Goal: Navigation & Orientation: Find specific page/section

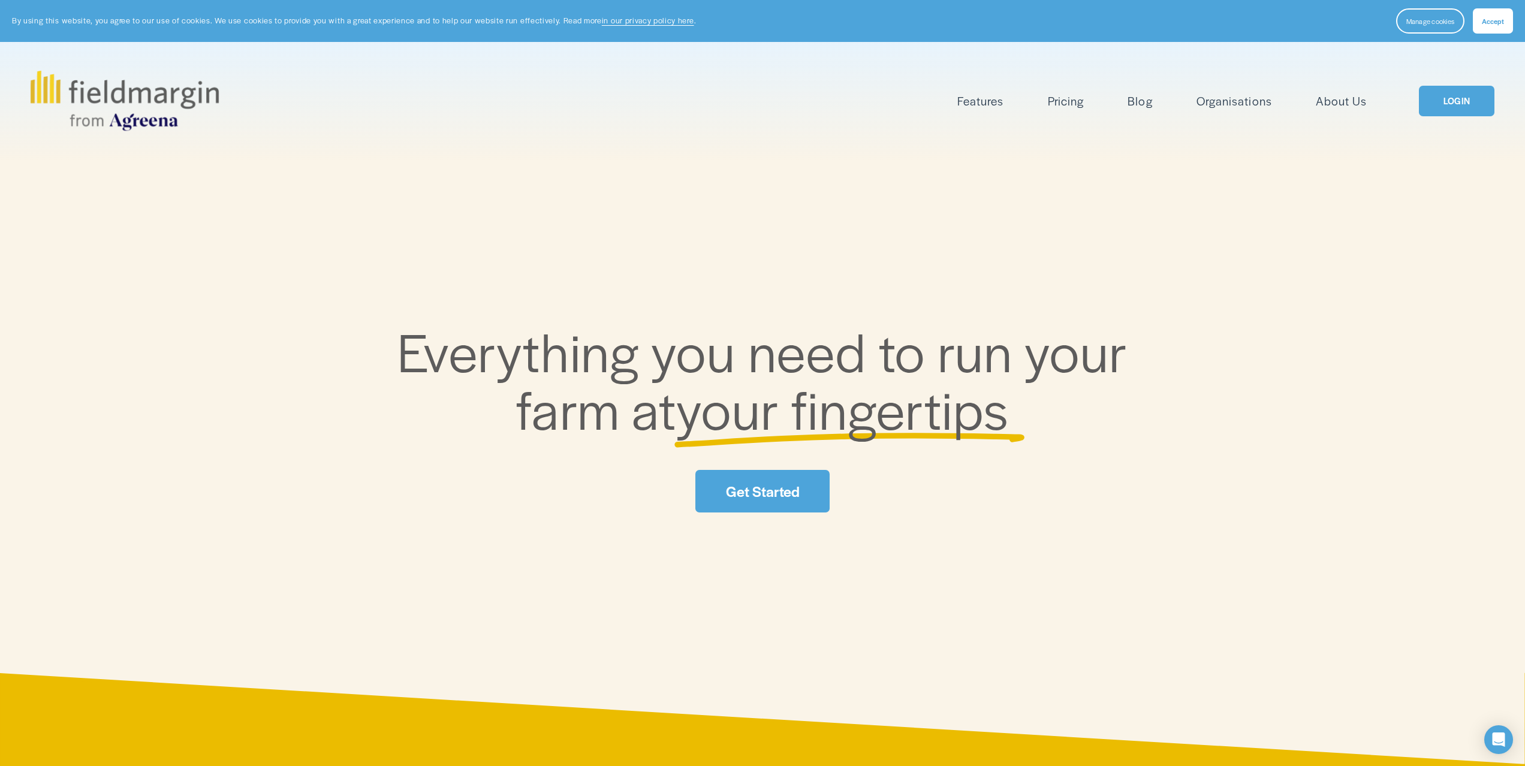
click at [1453, 104] on link "LOGIN" at bounding box center [1457, 101] width 76 height 31
click at [1462, 108] on link "LOGIN" at bounding box center [1457, 101] width 76 height 31
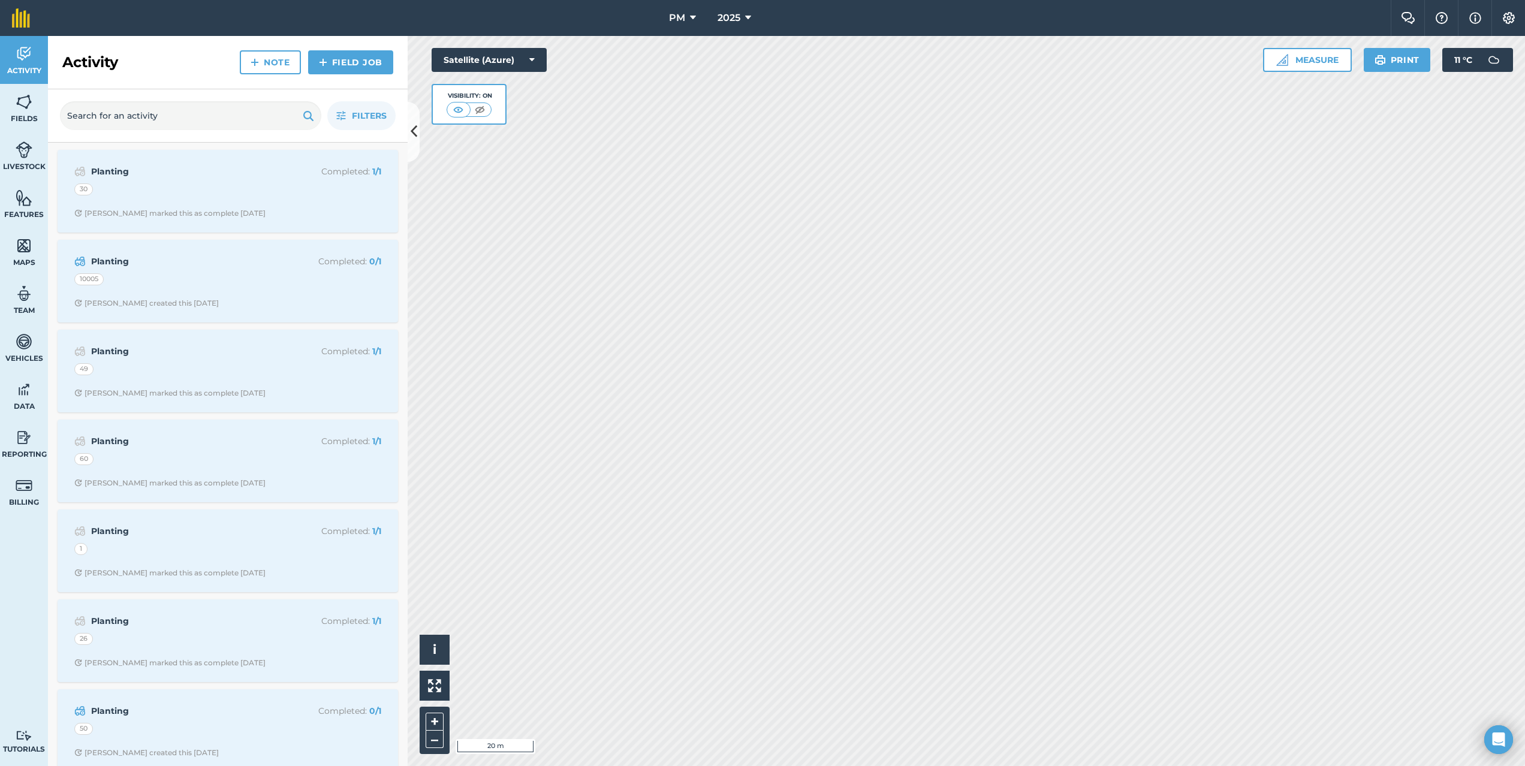
click at [1264, 0] on html "PM 2025 Farm Chat Help Info Settings PM - 2025 Reproduced with the permission o…" at bounding box center [762, 383] width 1525 height 766
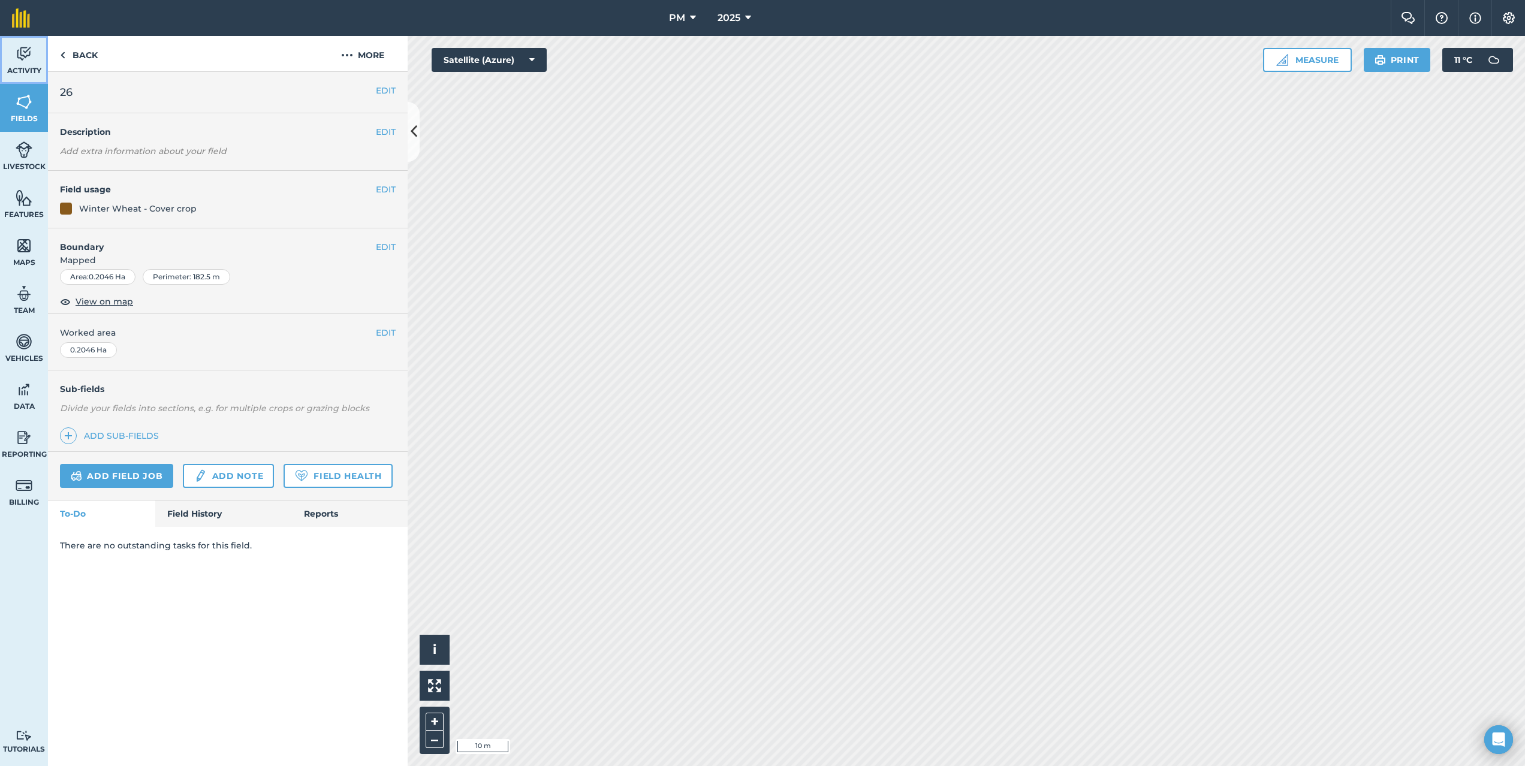
click at [24, 50] on img at bounding box center [24, 54] width 17 height 18
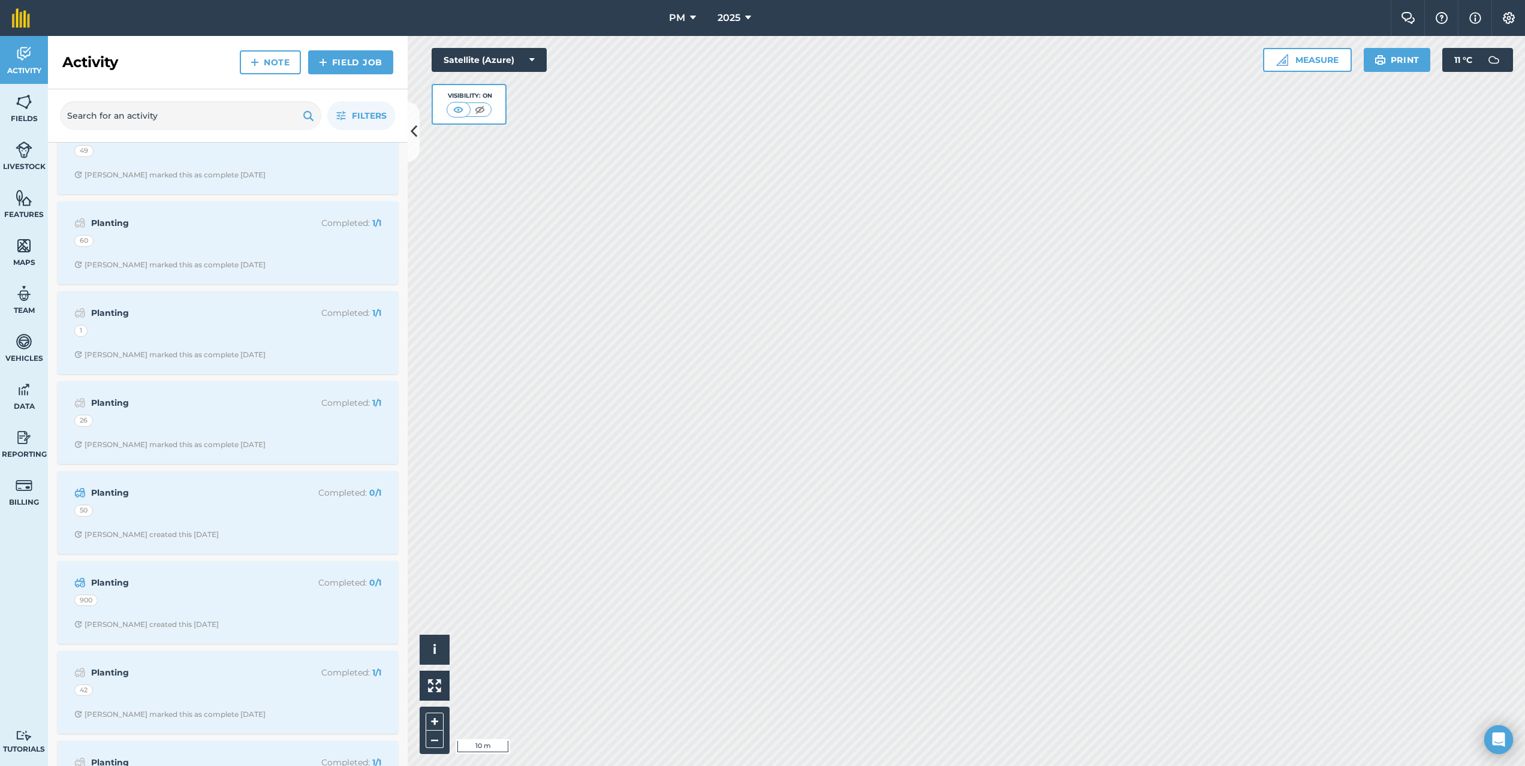
scroll to position [227, 0]
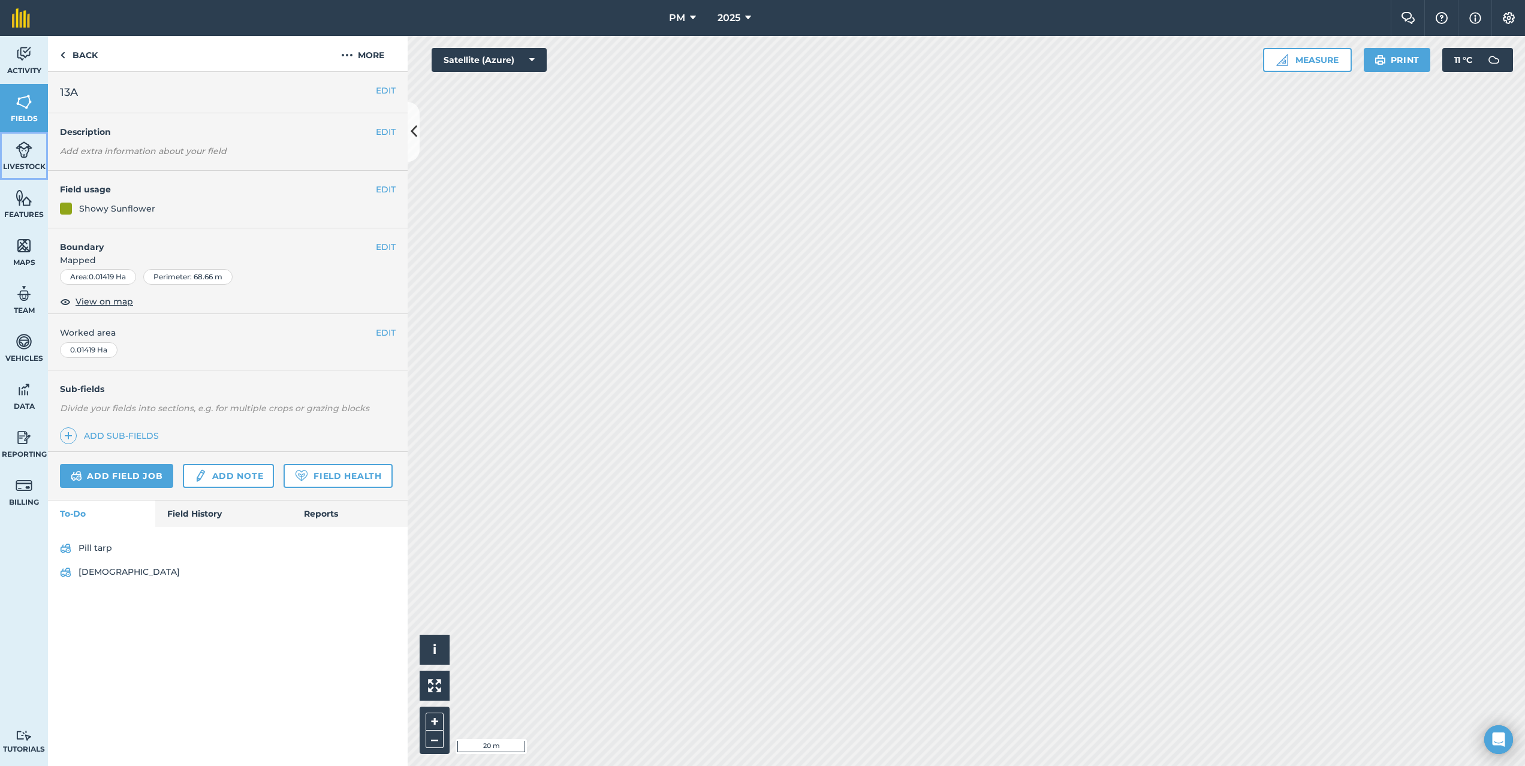
click at [14, 152] on link "Livestock" at bounding box center [24, 156] width 48 height 48
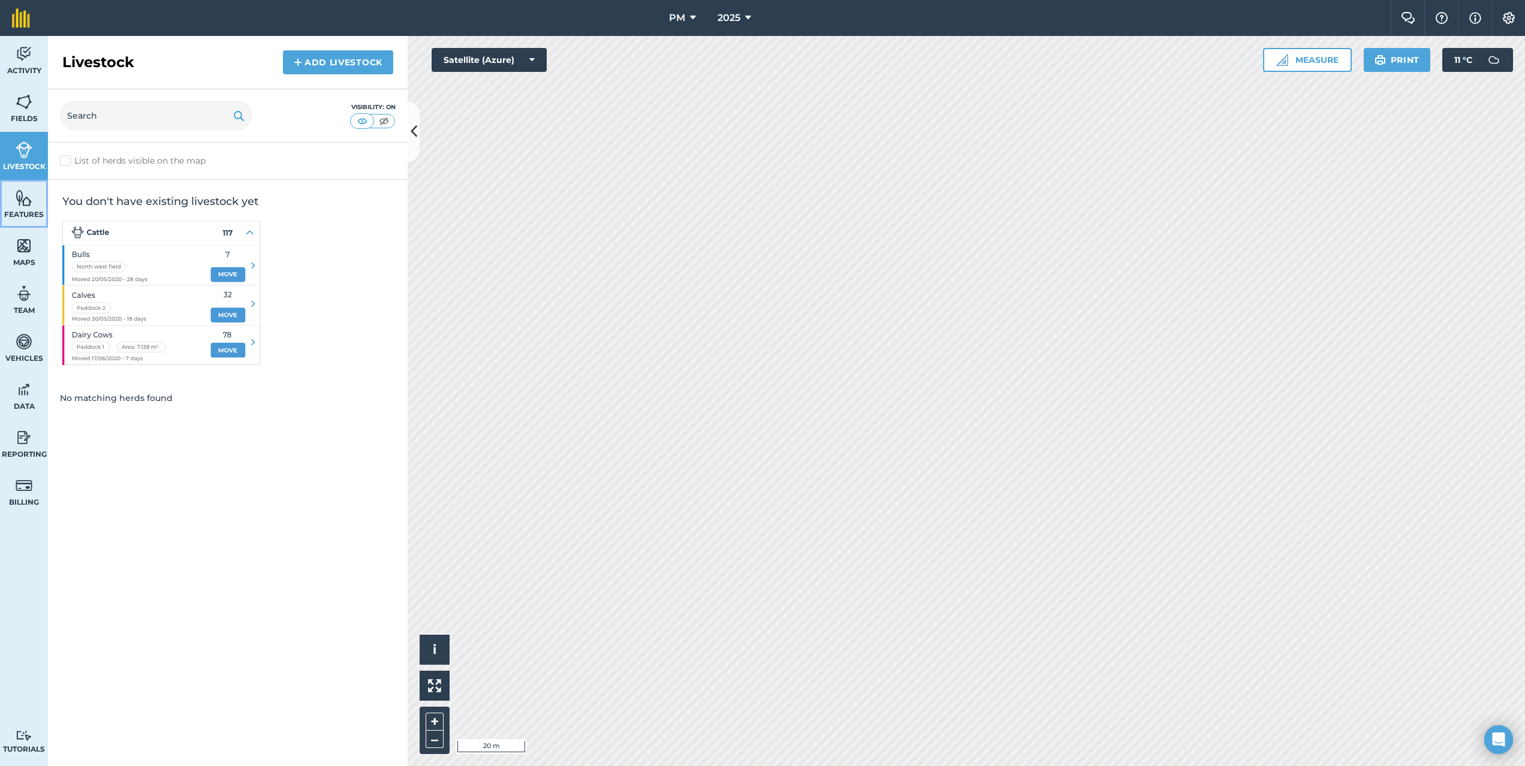
click at [34, 200] on link "Features" at bounding box center [24, 204] width 48 height 48
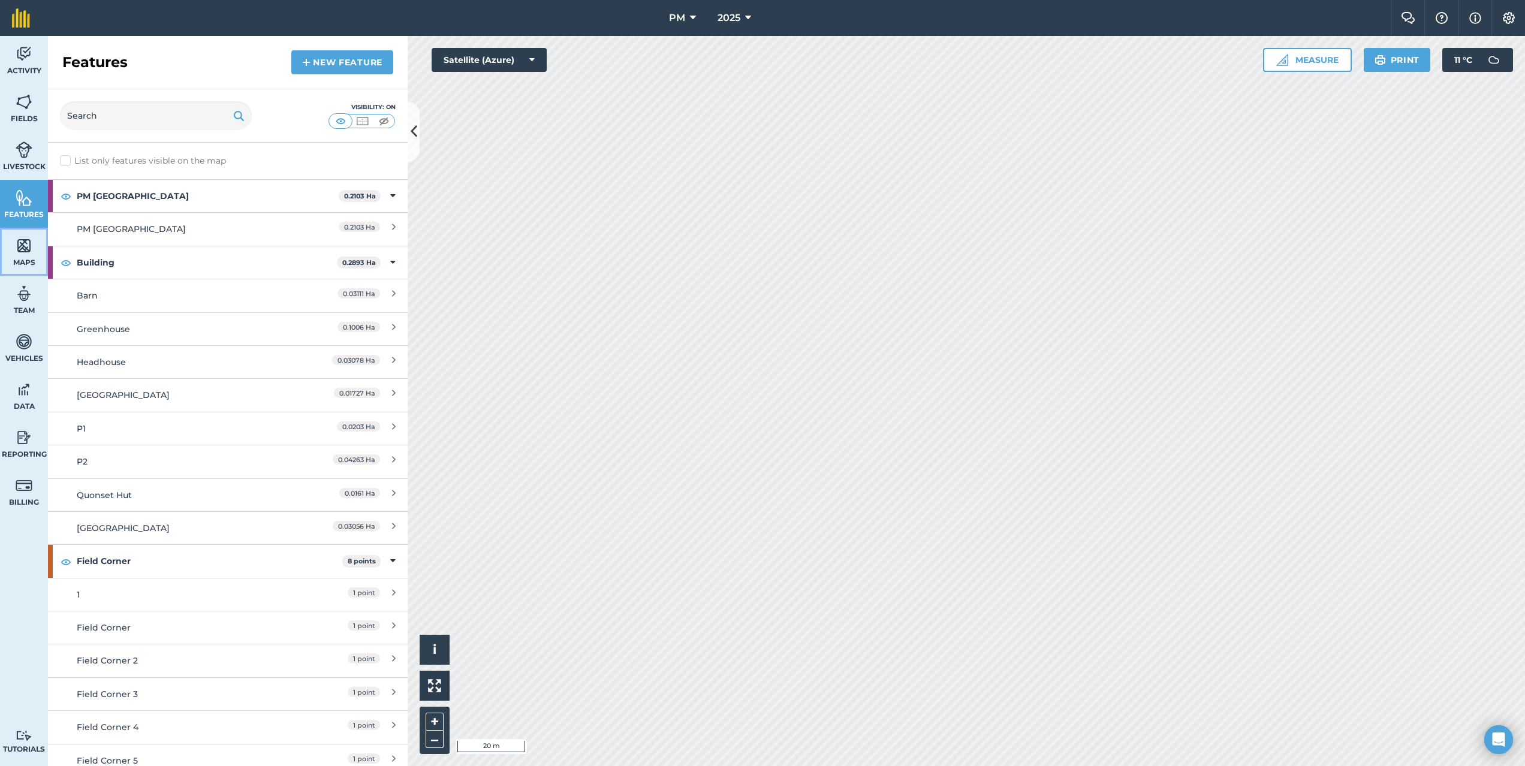
click at [40, 245] on link "Maps" at bounding box center [24, 252] width 48 height 48
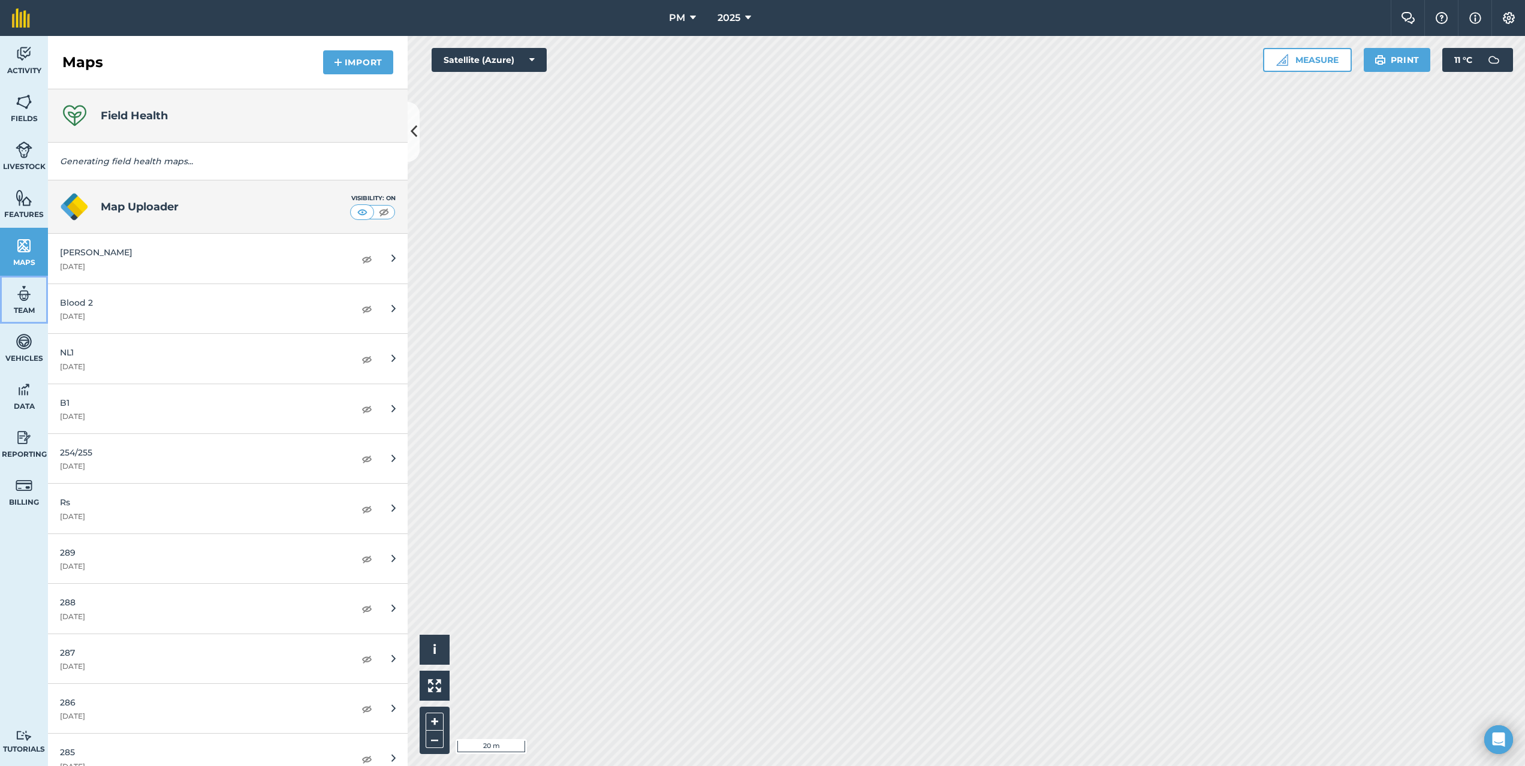
click at [31, 299] on img at bounding box center [24, 294] width 17 height 18
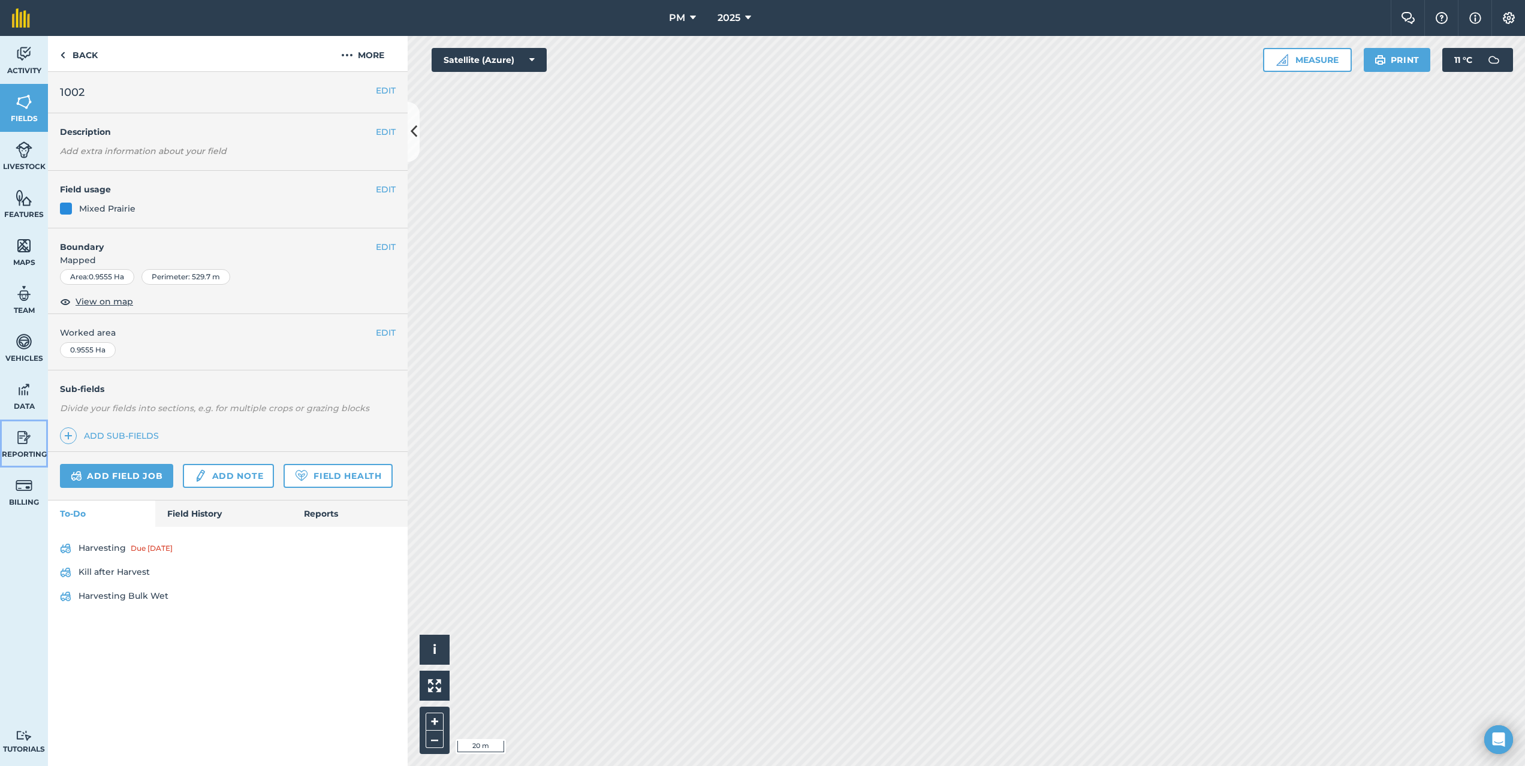
click at [32, 430] on img at bounding box center [24, 438] width 17 height 18
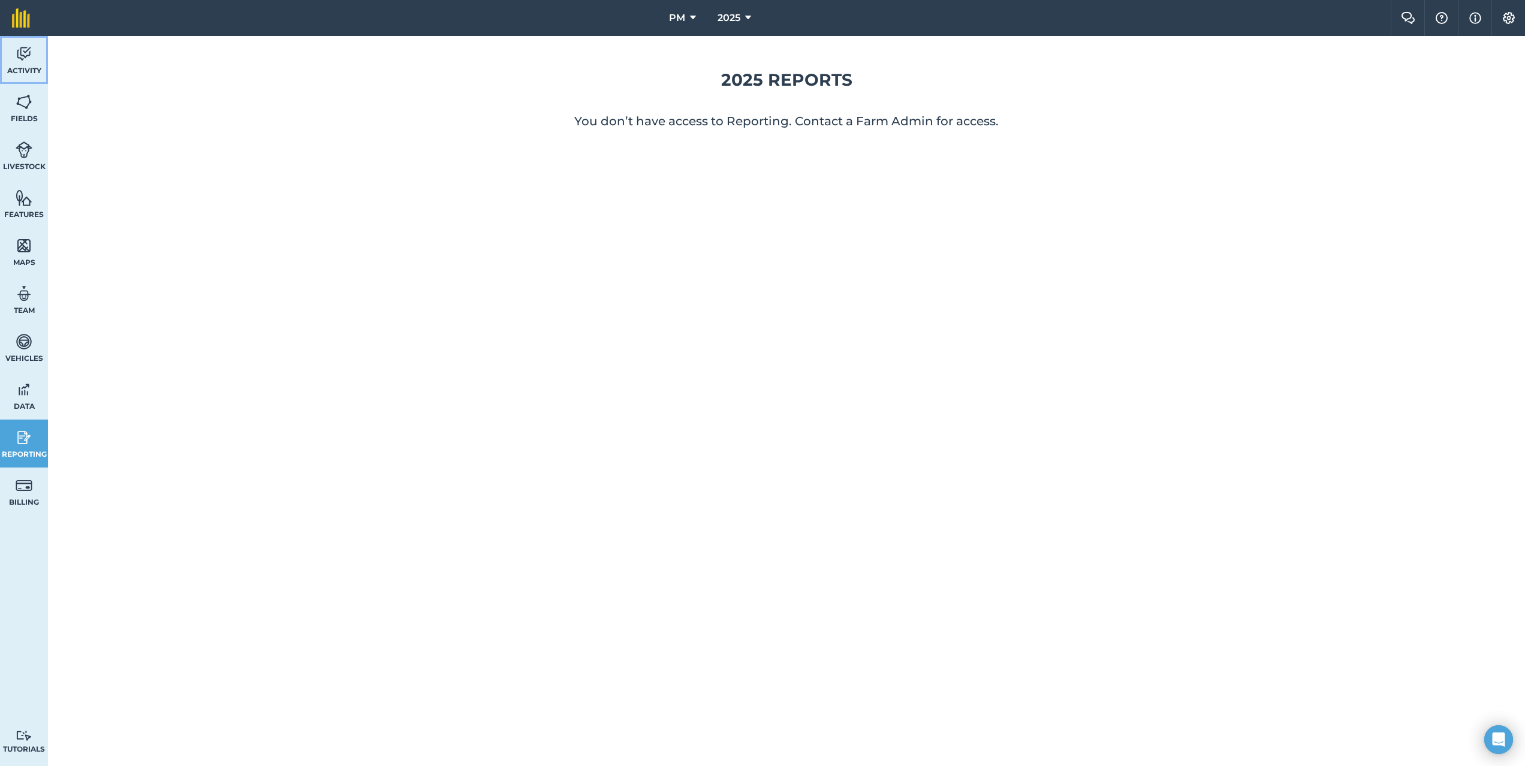
click at [32, 59] on link "Activity" at bounding box center [24, 60] width 48 height 48
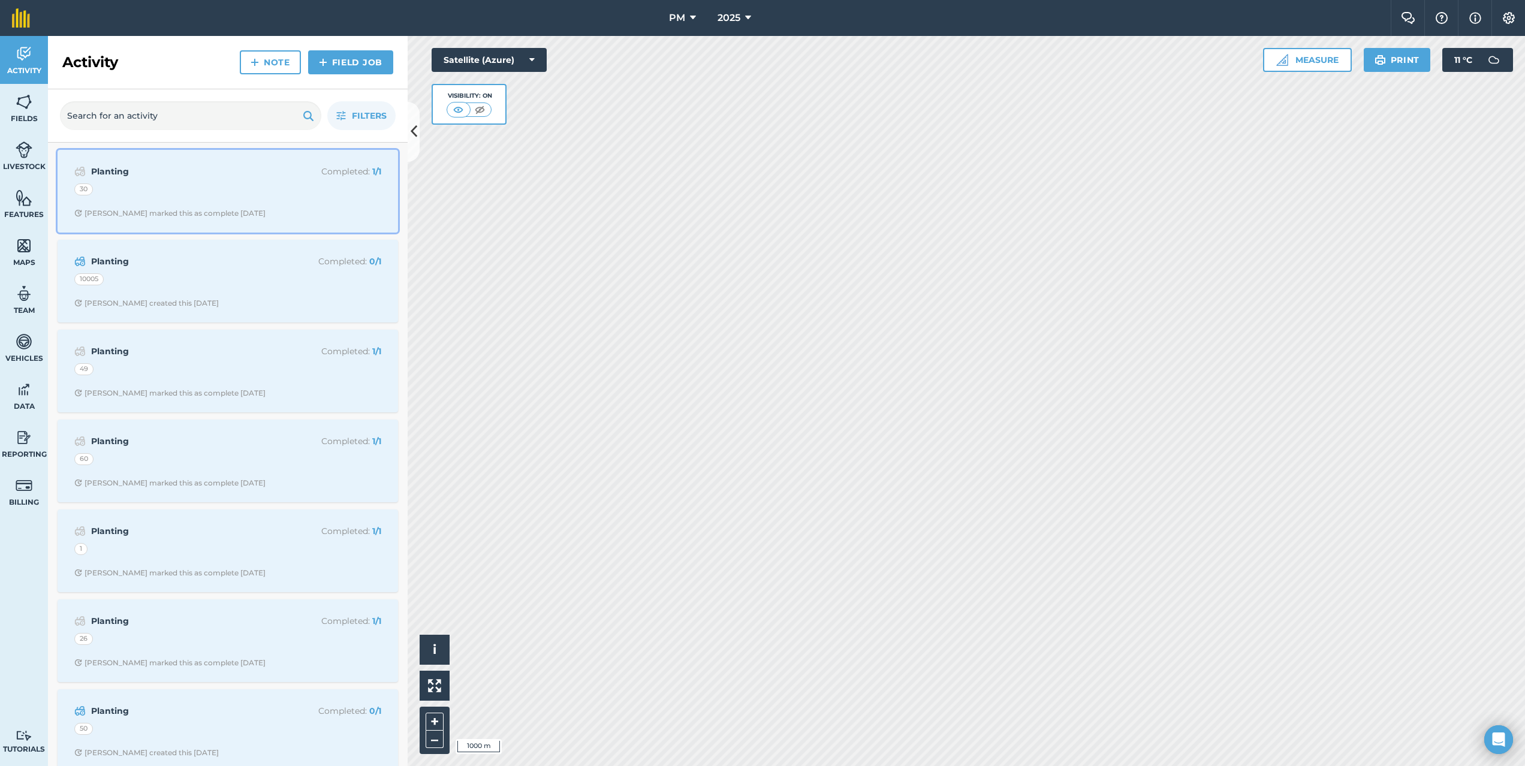
click at [235, 175] on strong "Planting" at bounding box center [186, 171] width 190 height 13
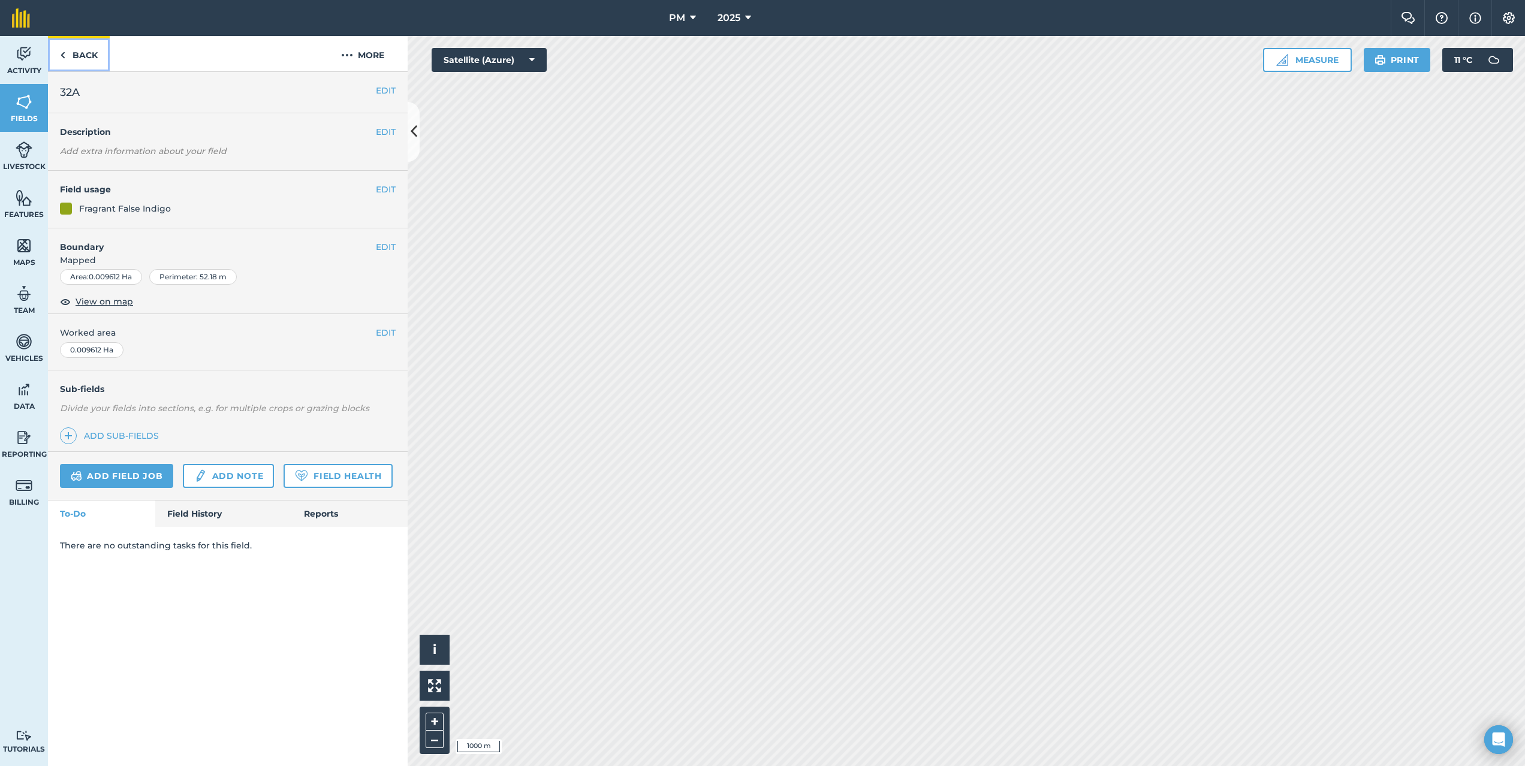
click at [82, 56] on link "Back" at bounding box center [79, 53] width 62 height 35
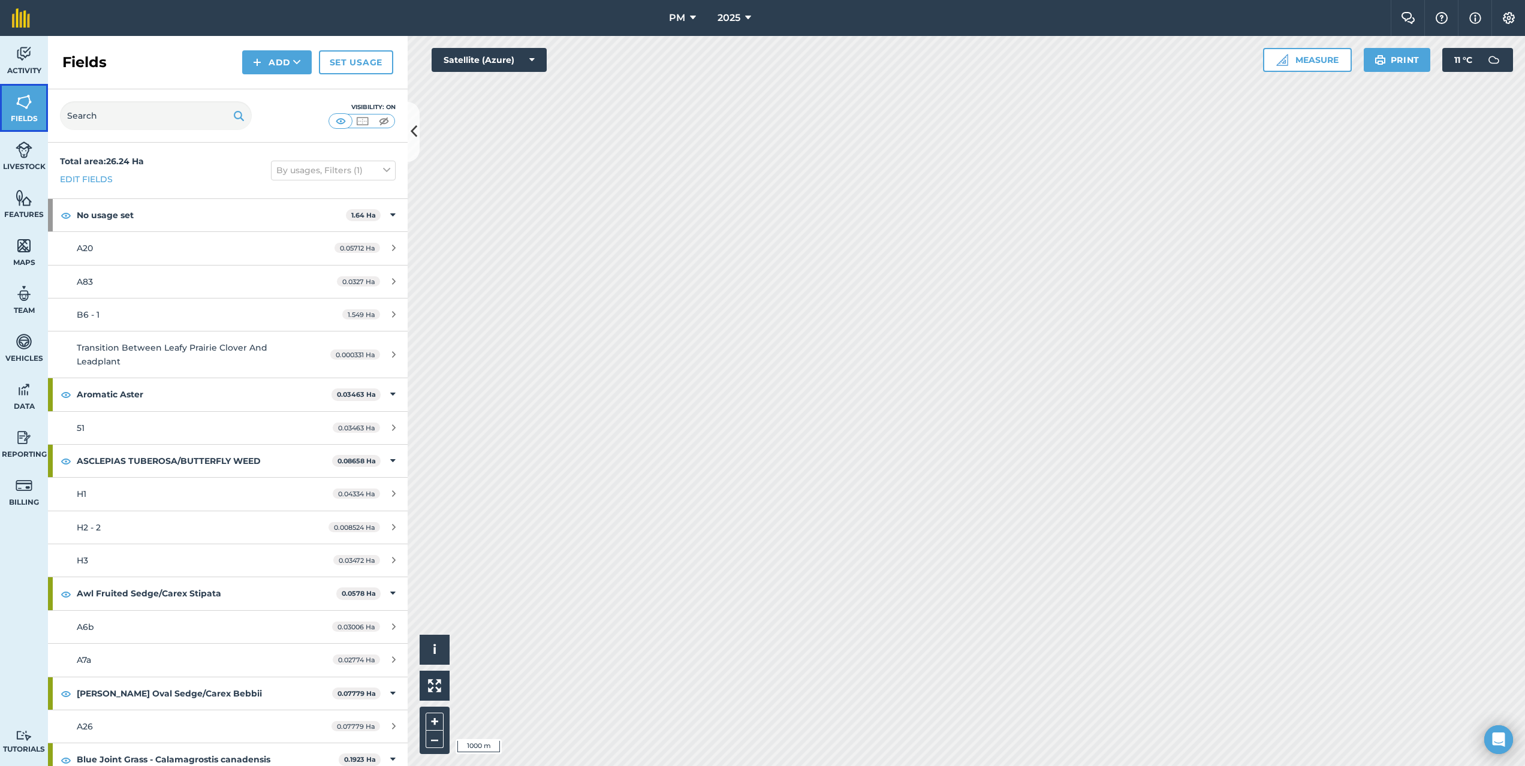
click at [16, 108] on img at bounding box center [24, 102] width 17 height 18
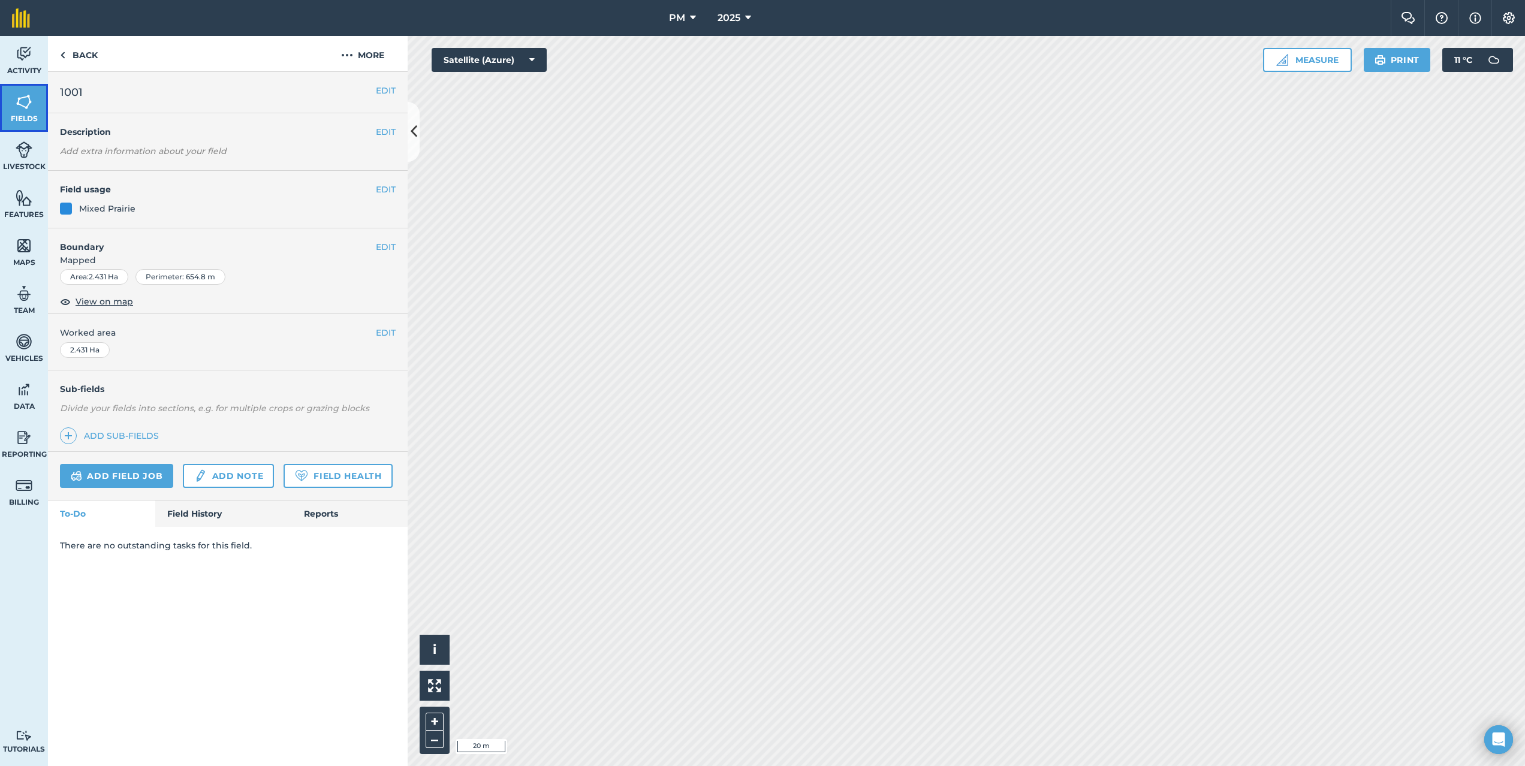
click at [33, 100] on link "Fields" at bounding box center [24, 108] width 48 height 48
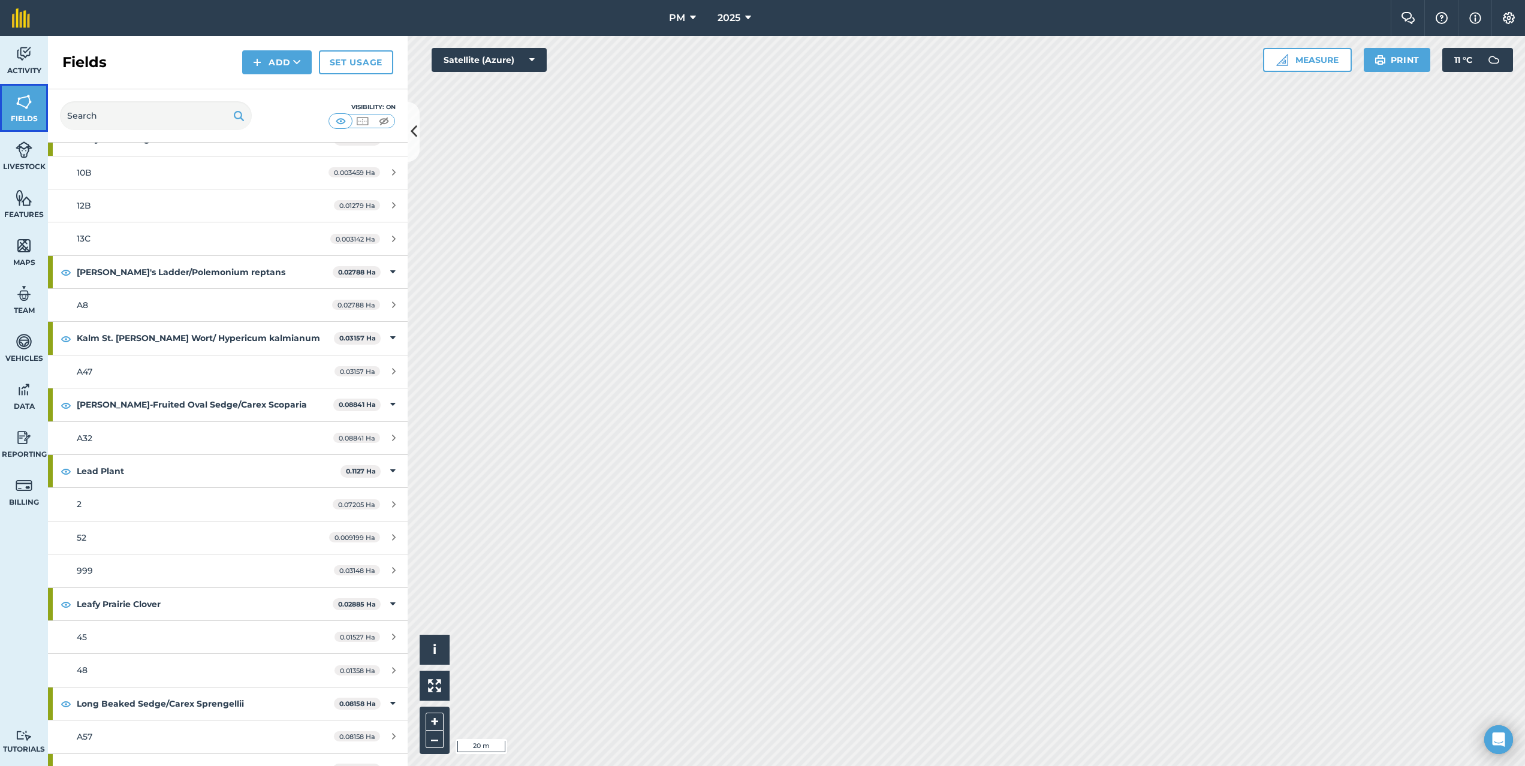
scroll to position [3744, 0]
